Goal: Find specific page/section: Find specific page/section

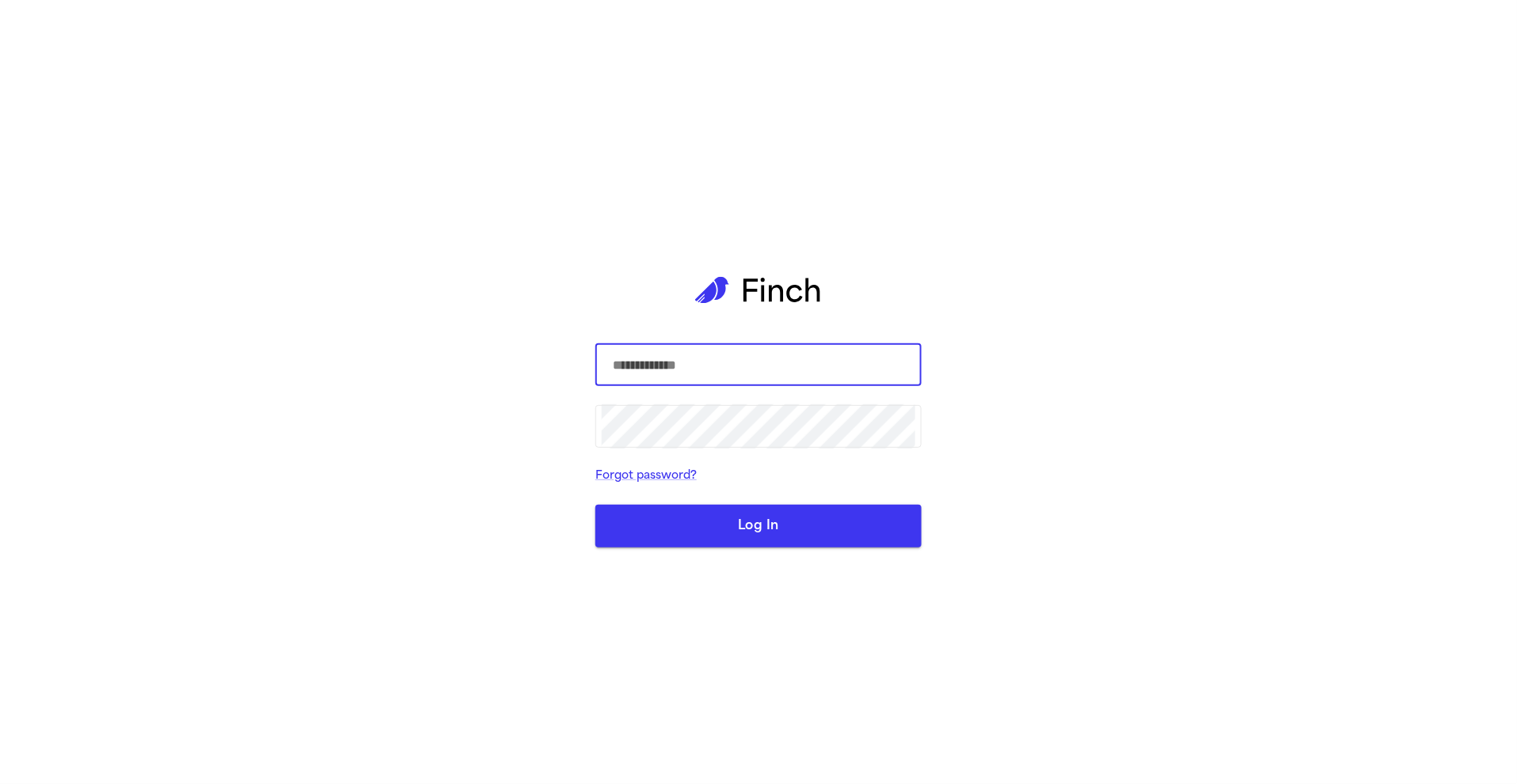
type input "**********"
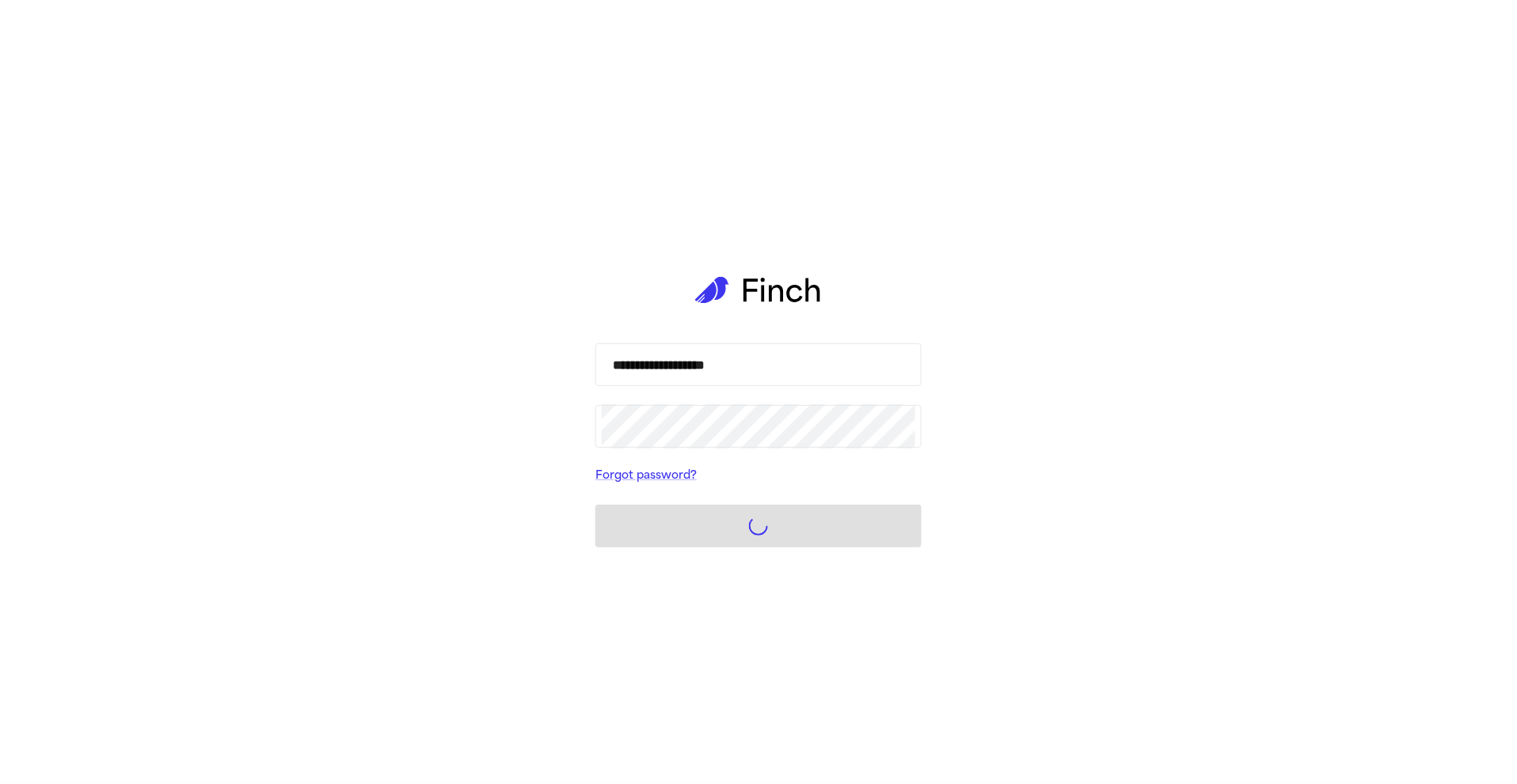
click at [852, 528] on form "**********" at bounding box center [759, 445] width 326 height 204
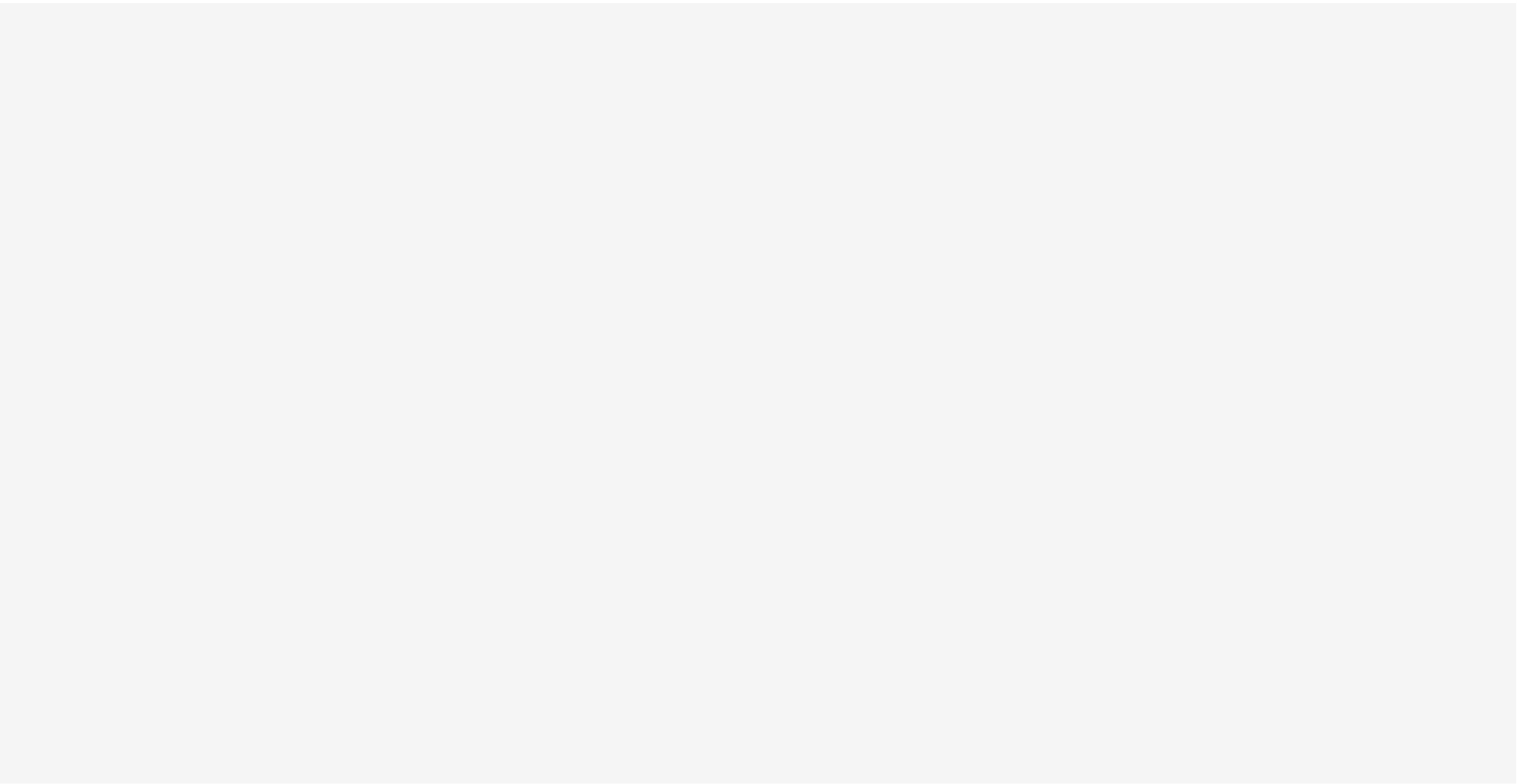
click at [182, 3] on html at bounding box center [758, 1] width 1517 height 3
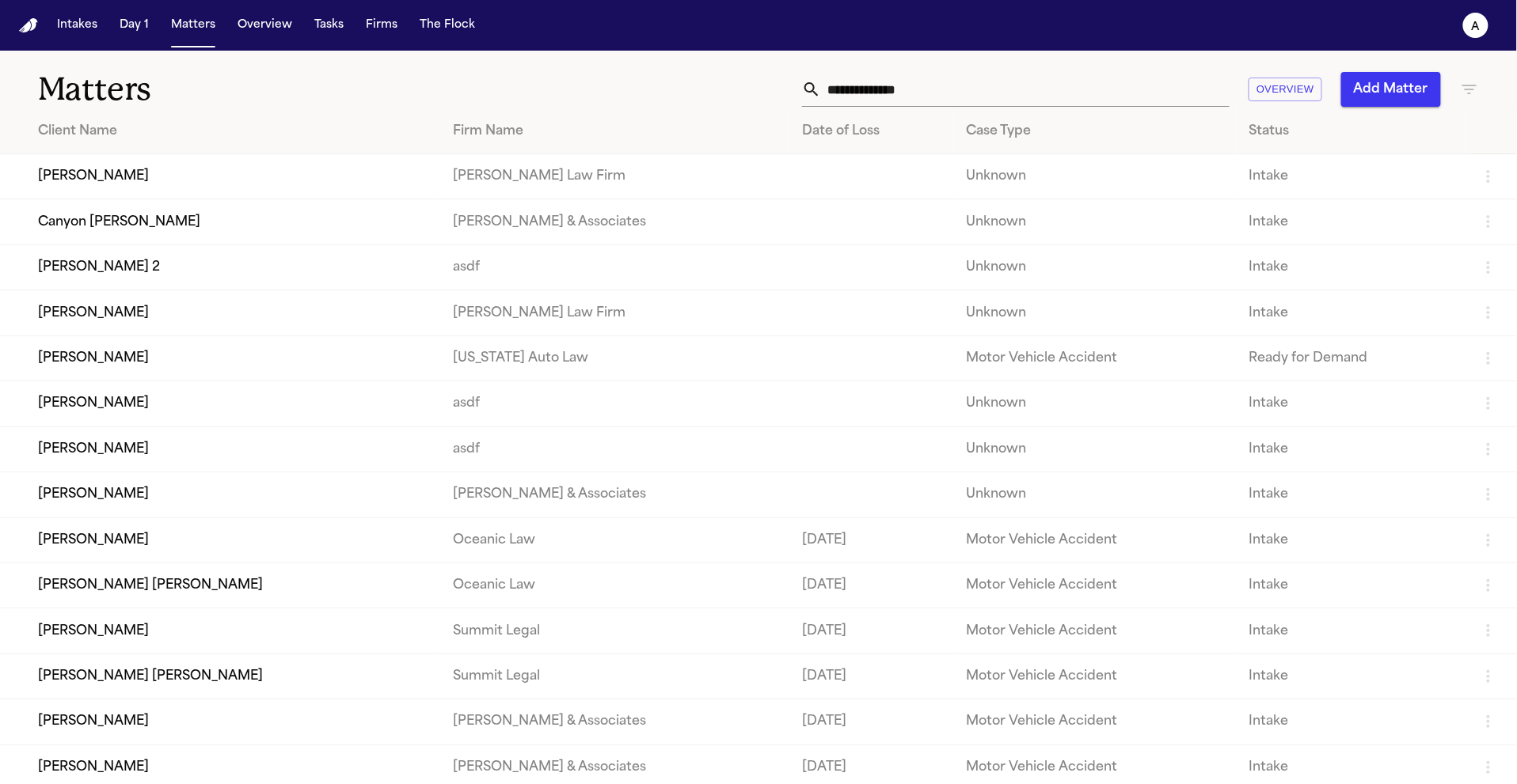
click at [268, 421] on td "Vanessa Webb" at bounding box center [220, 404] width 441 height 45
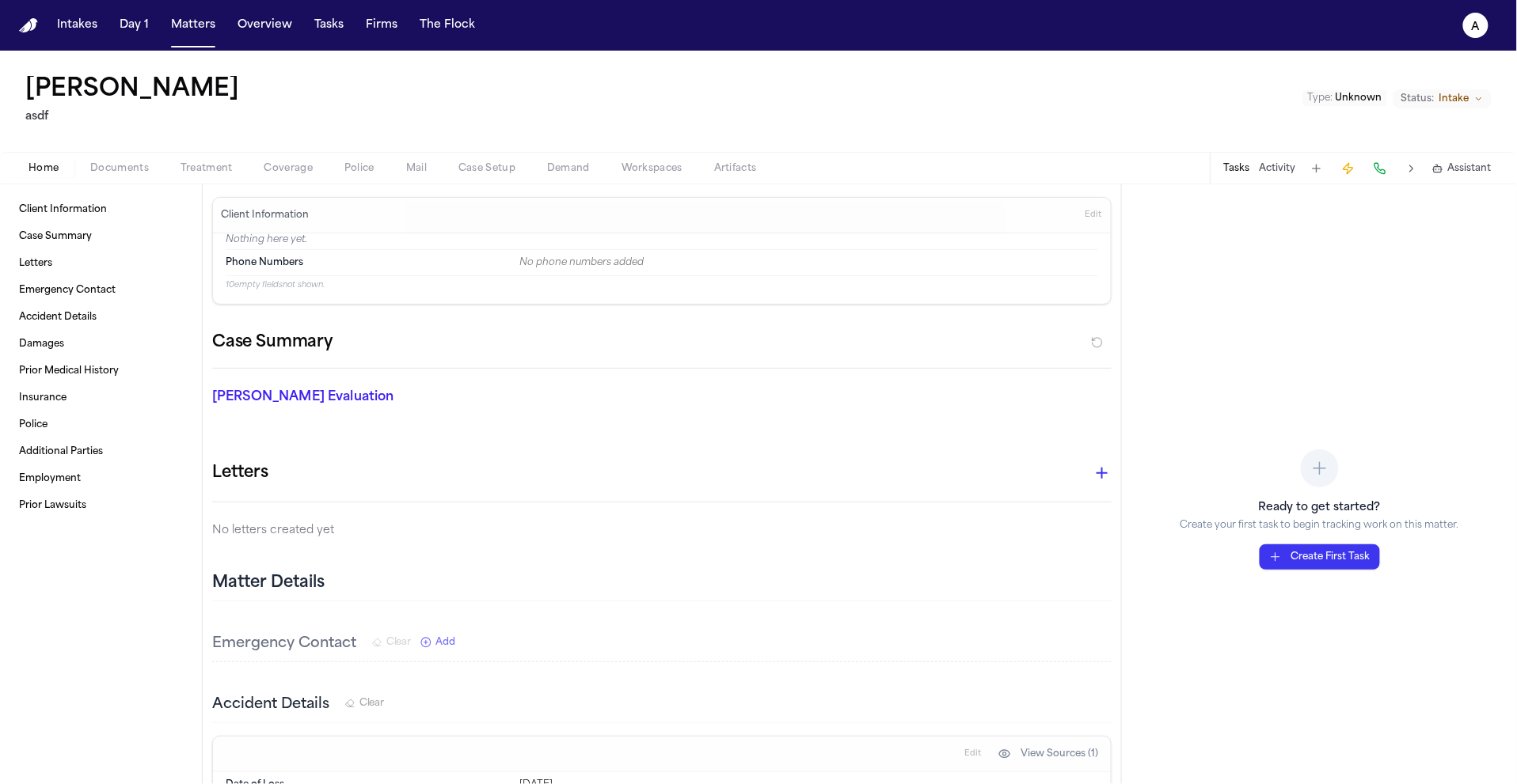
click at [629, 160] on button "Workspaces" at bounding box center [652, 169] width 92 height 19
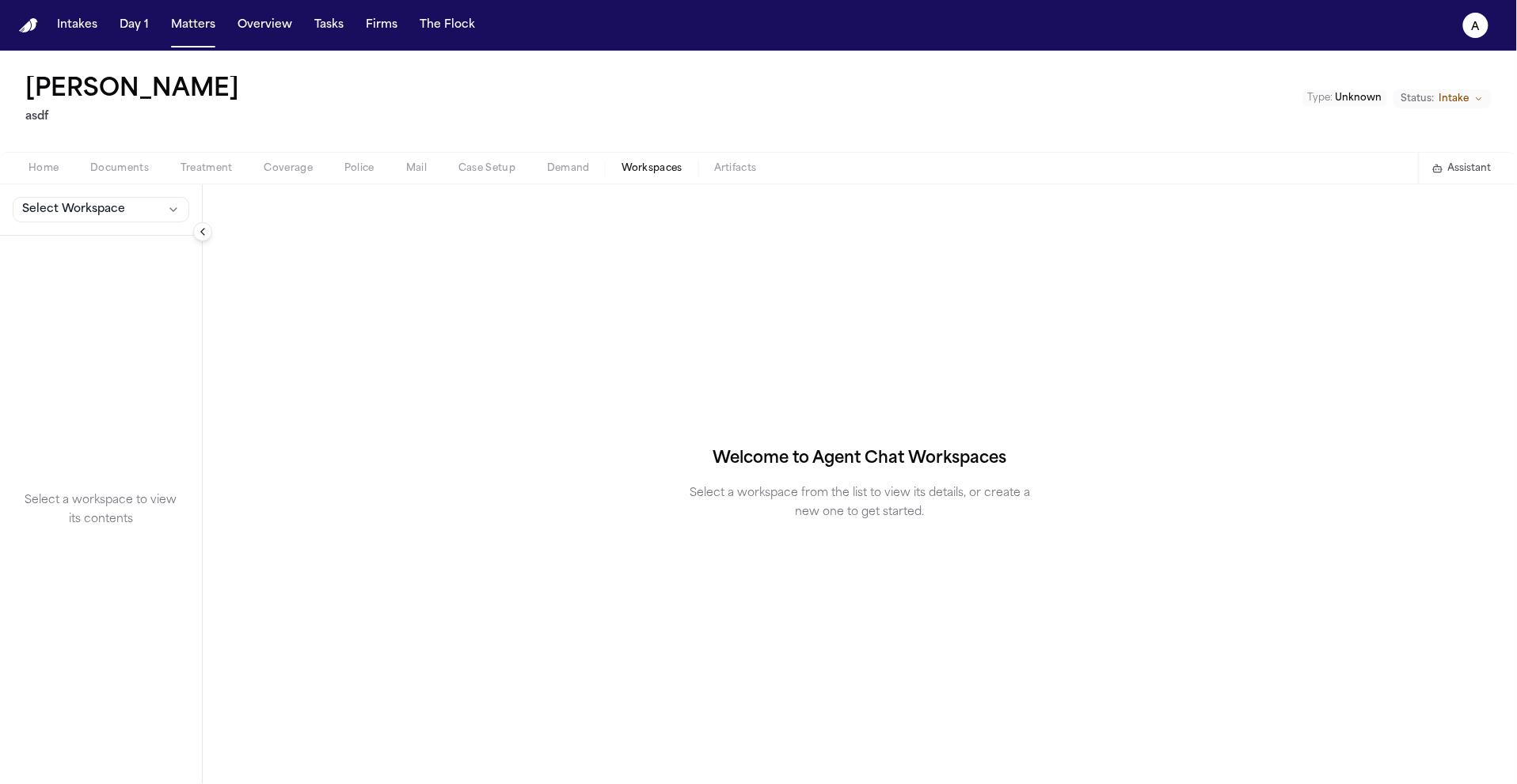
click at [558, 172] on span "Demand" at bounding box center [568, 169] width 43 height 13
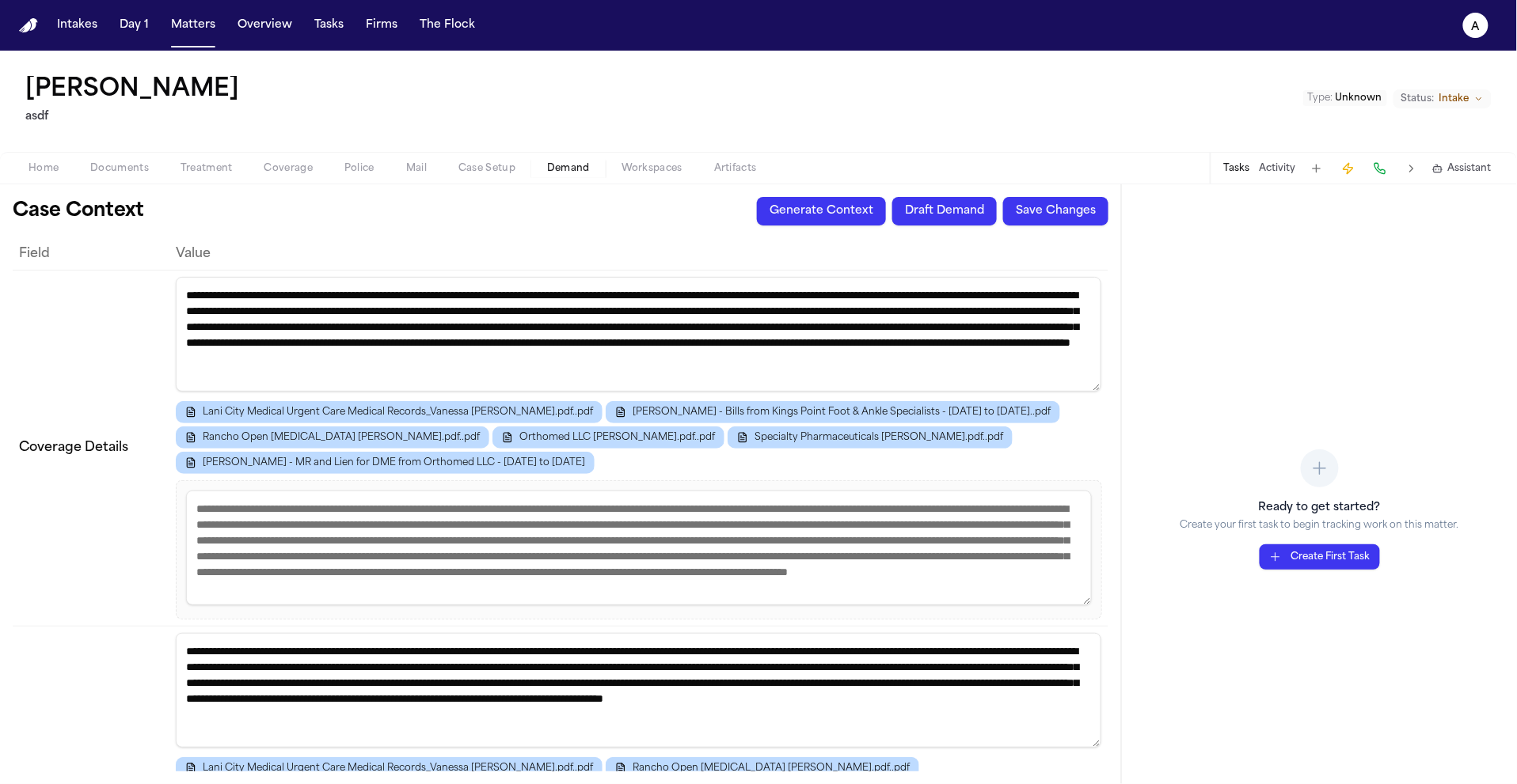
click at [927, 230] on div "**********" at bounding box center [560, 484] width 1122 height 600
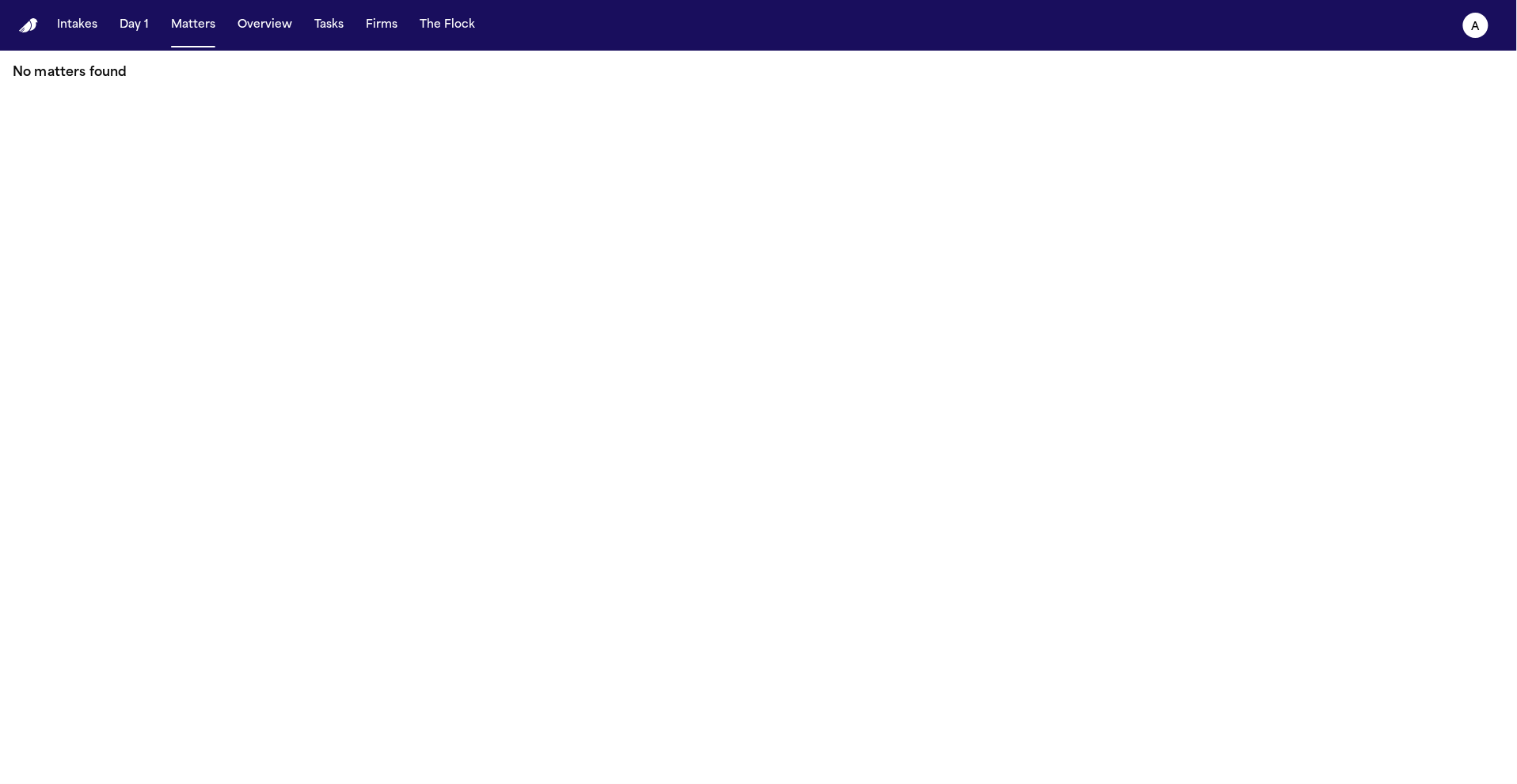
click at [203, 41] on nav "Intakes Day 1 Matters Overview Tasks Firms The Flock a" at bounding box center [758, 25] width 1517 height 51
click at [41, 28] on nav "Intakes Day 1 Matters Overview Tasks Firms The Flock a" at bounding box center [758, 25] width 1517 height 51
click at [32, 26] on img "Home" at bounding box center [28, 25] width 19 height 15
click at [284, 19] on button "Overview" at bounding box center [265, 24] width 67 height 28
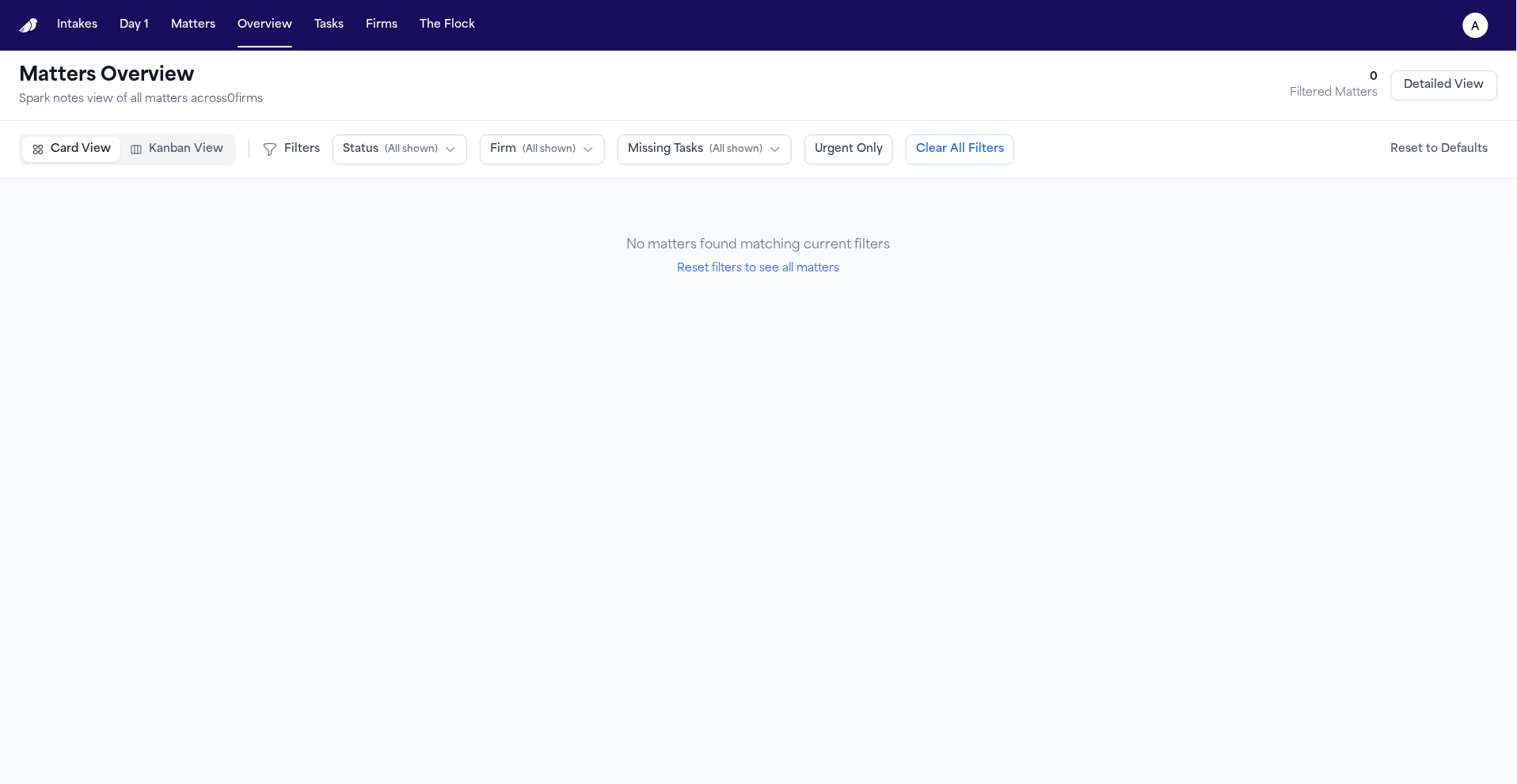
drag, startPoint x: 330, startPoint y: 44, endPoint x: 365, endPoint y: 28, distance: 38.5
click at [331, 43] on nav "Intakes Day 1 Matters Overview Tasks Firms The Flock a" at bounding box center [758, 25] width 1517 height 51
click at [415, 24] on button "The Flock" at bounding box center [447, 24] width 68 height 28
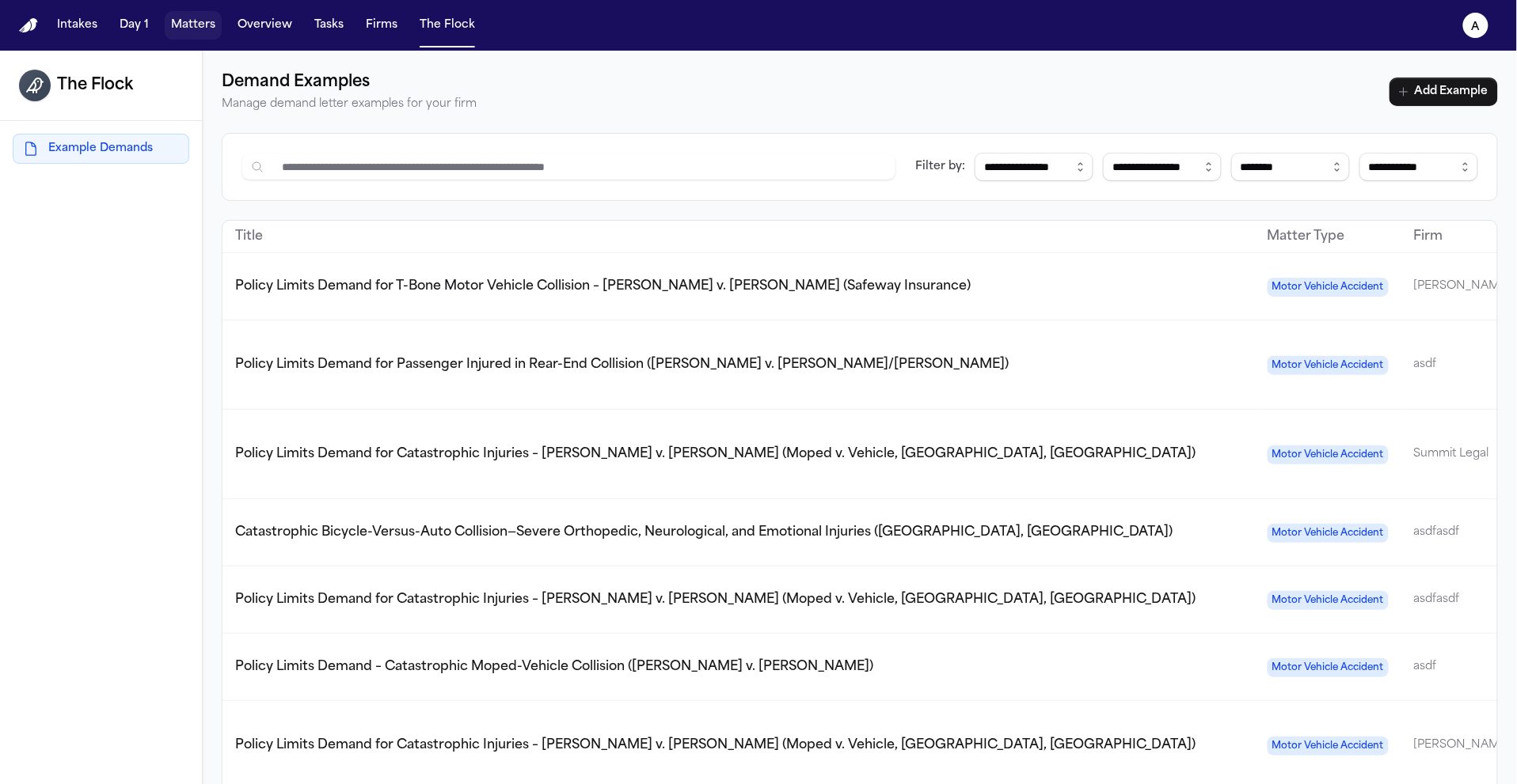
click at [165, 31] on button "Matters" at bounding box center [193, 24] width 57 height 28
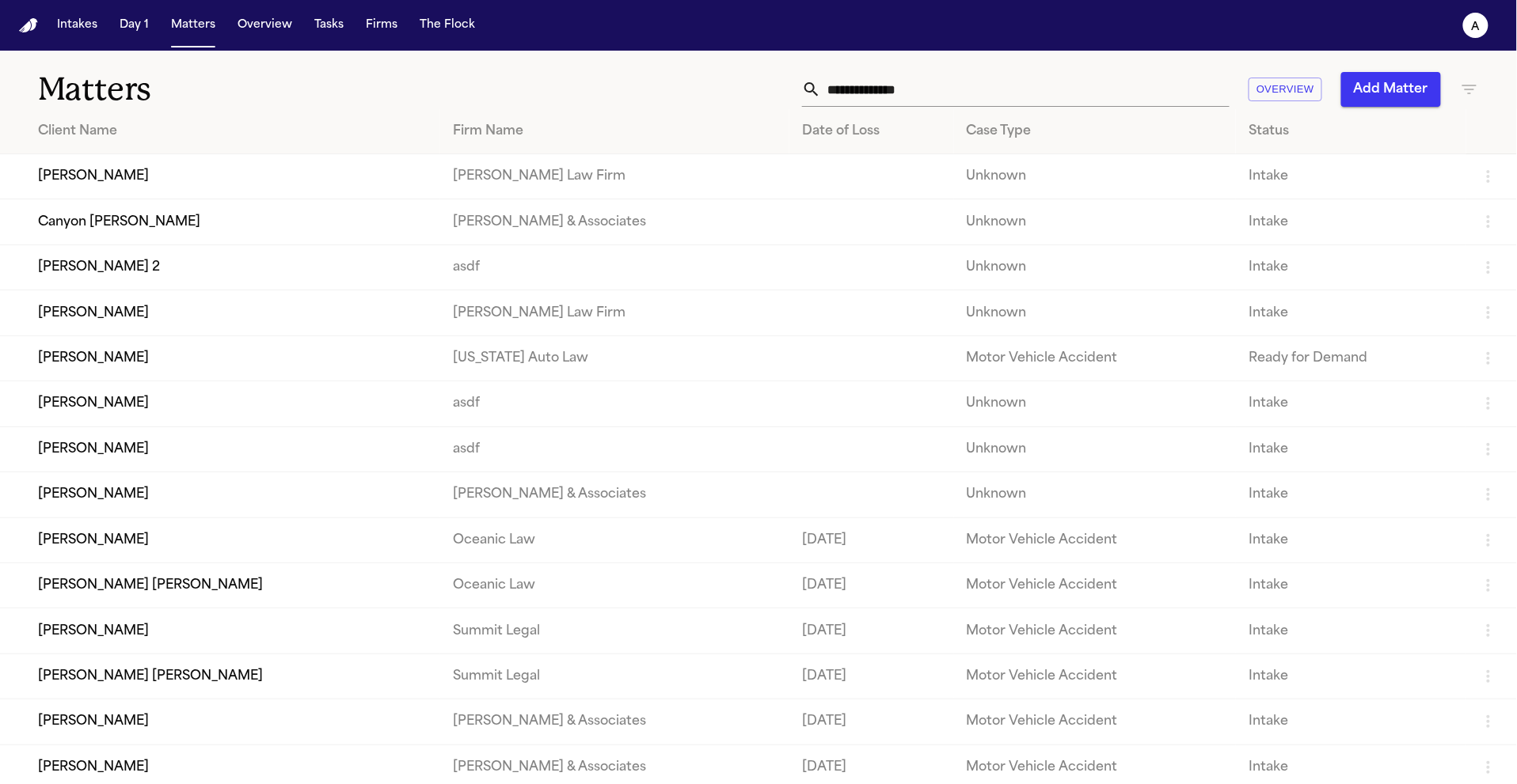
click at [230, 170] on td "[PERSON_NAME]" at bounding box center [220, 177] width 441 height 45
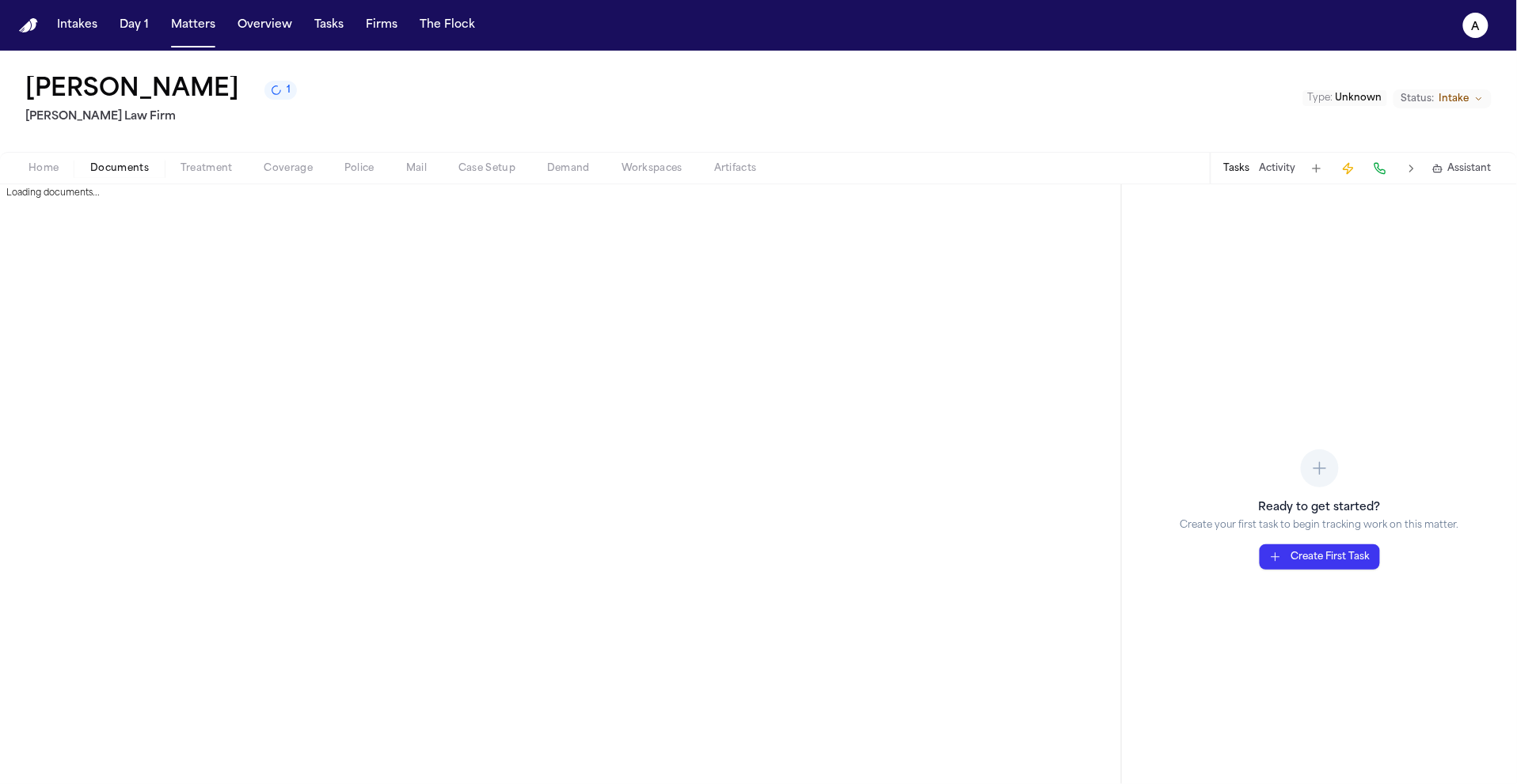
click at [131, 172] on span "Documents" at bounding box center [120, 169] width 59 height 13
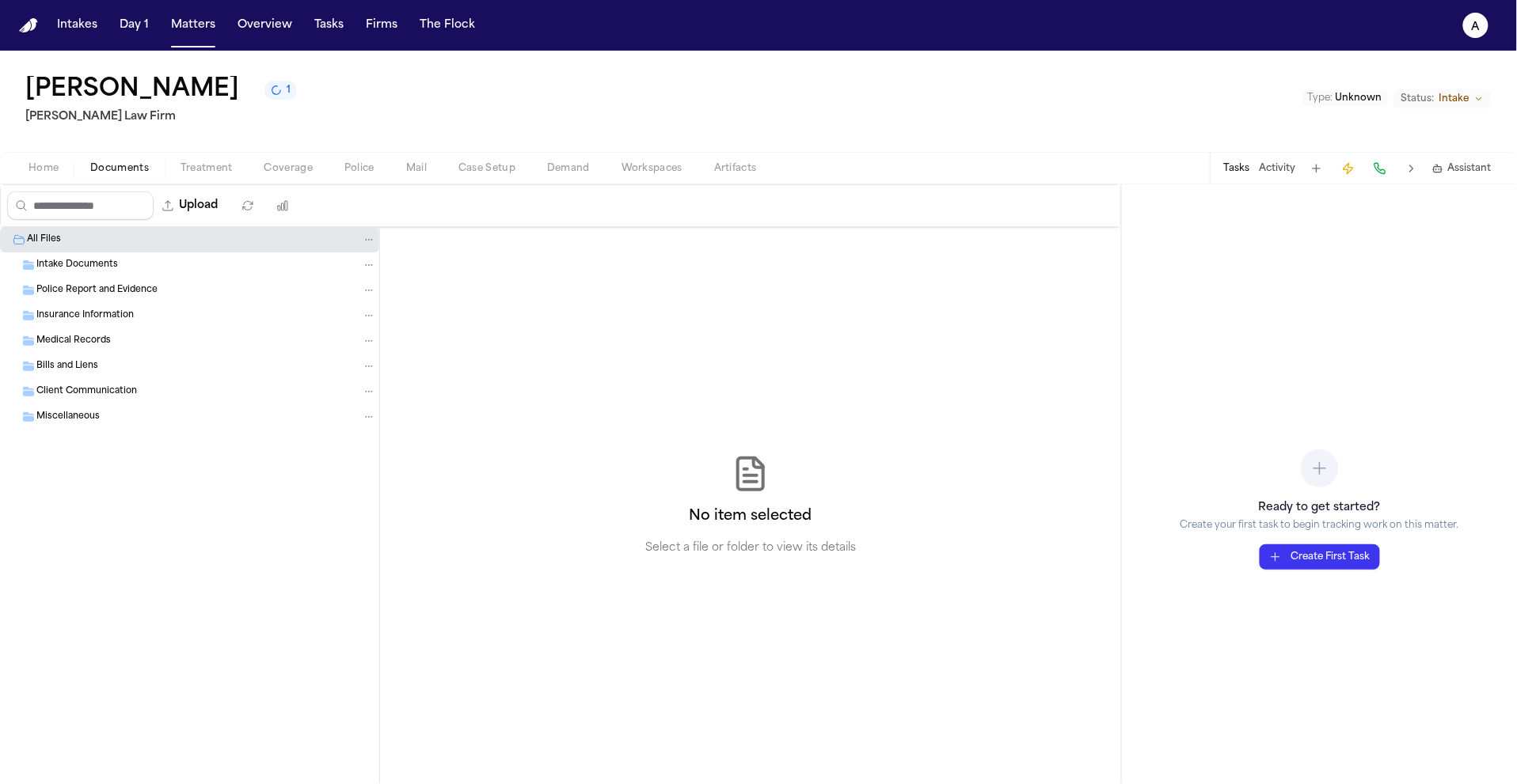
click at [34, 10] on nav "Intakes Day 1 Matters Overview Tasks Firms The Flock a" at bounding box center [758, 25] width 1517 height 51
